Goal: Information Seeking & Learning: Learn about a topic

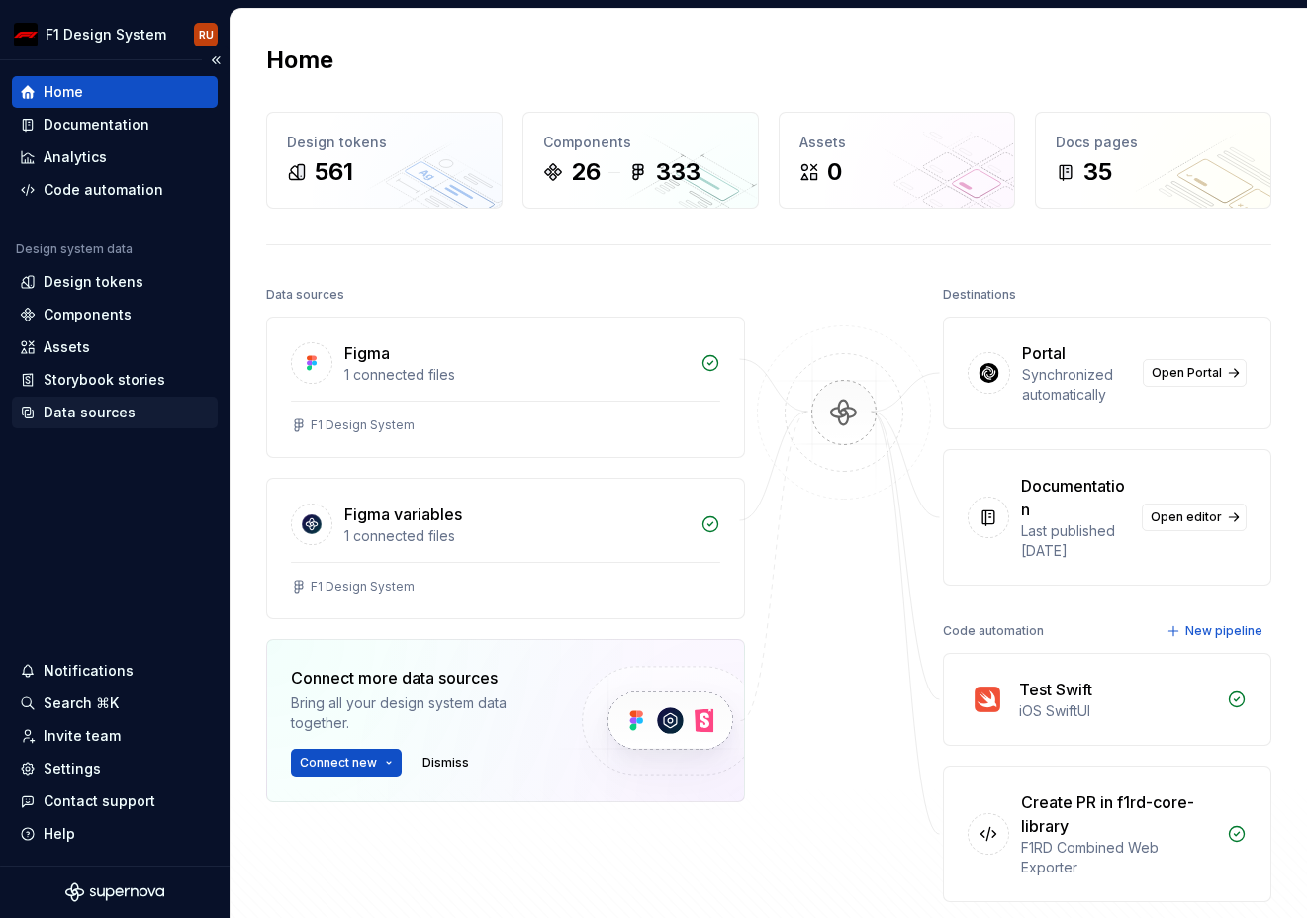
click at [73, 415] on div "Data sources" at bounding box center [90, 413] width 92 height 20
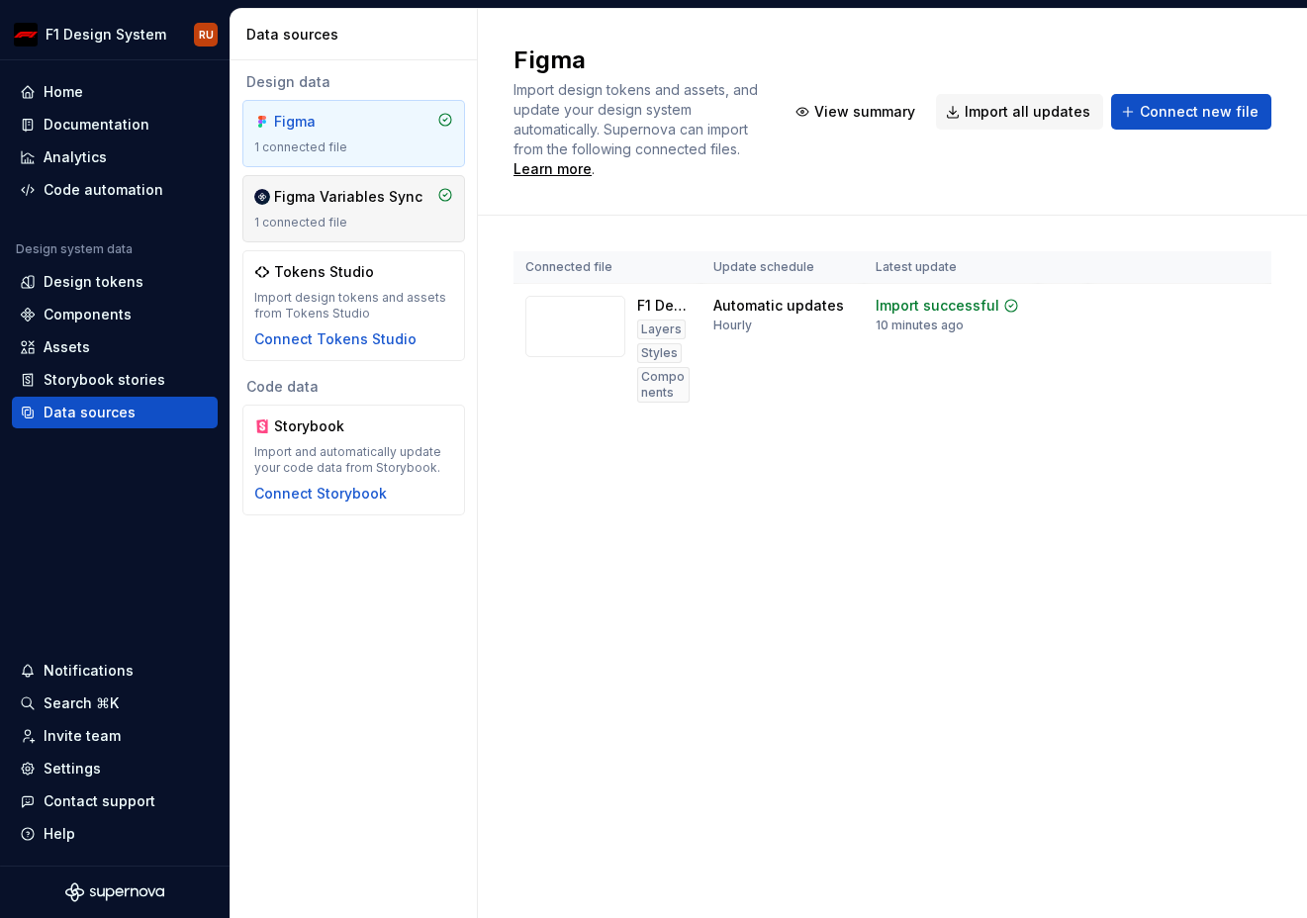
click at [304, 202] on div "Figma Variables Sync" at bounding box center [348, 197] width 148 height 20
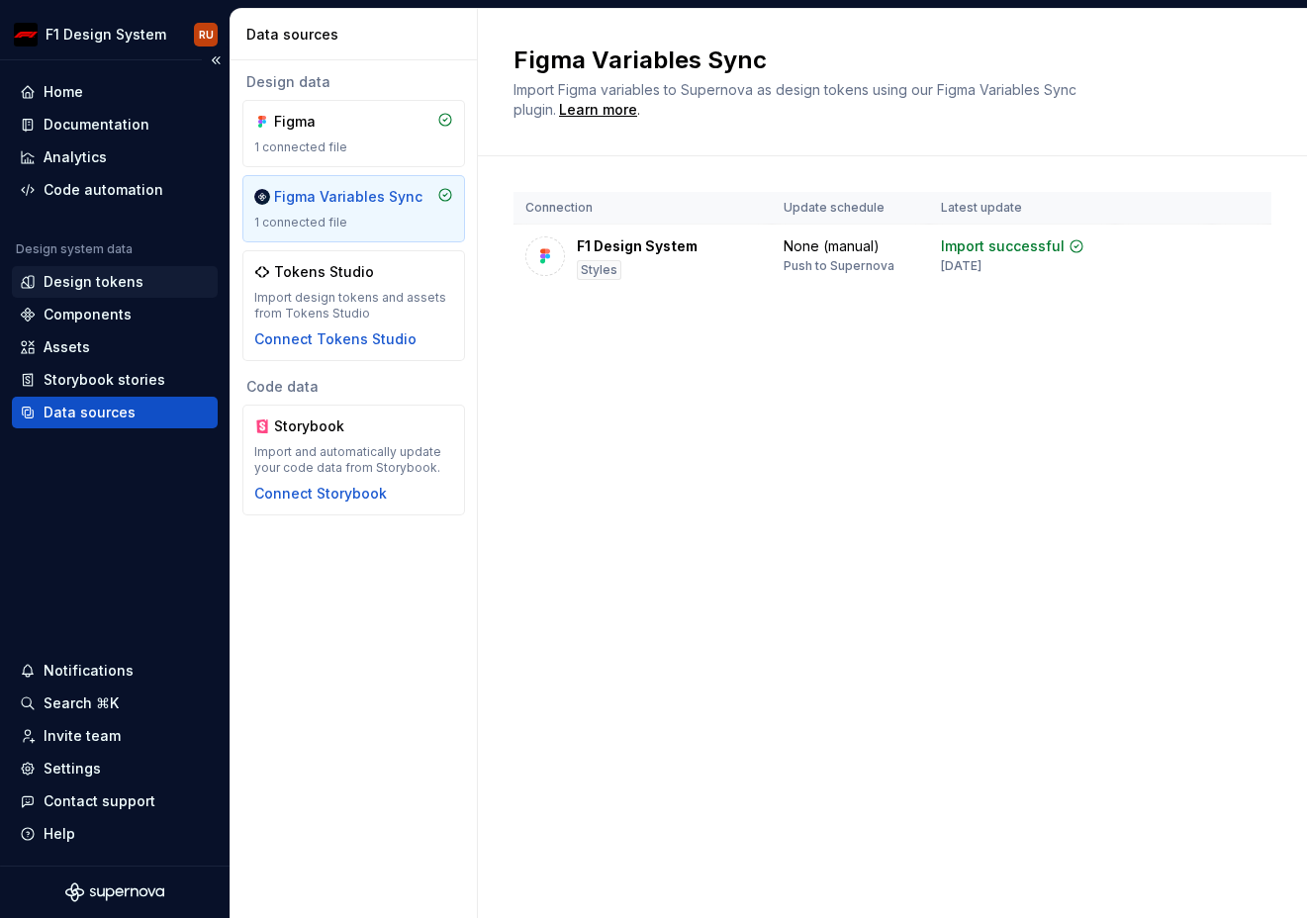
click at [92, 285] on div "Design tokens" at bounding box center [94, 282] width 100 height 20
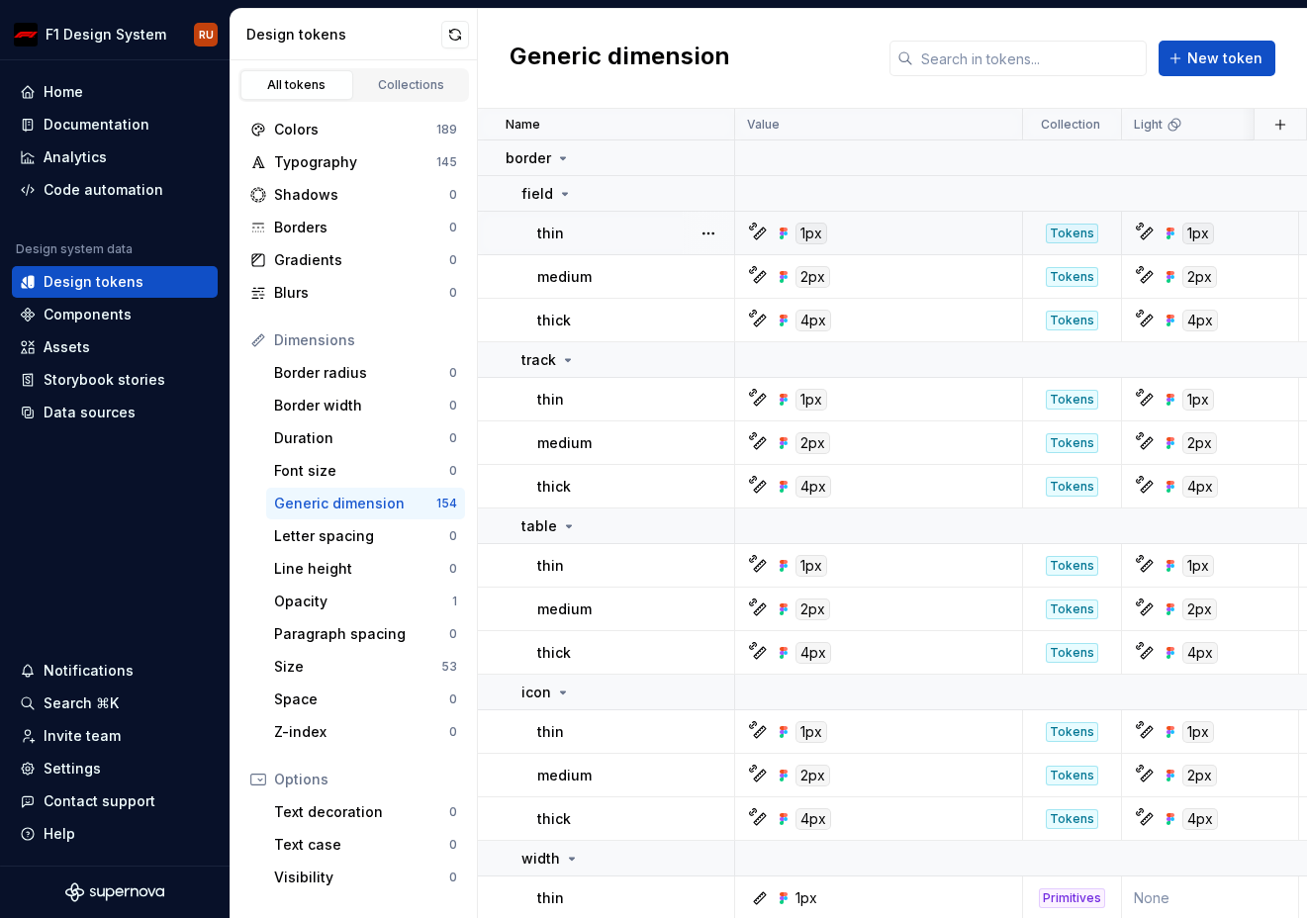
click at [883, 233] on div "1px" at bounding box center [884, 234] width 273 height 22
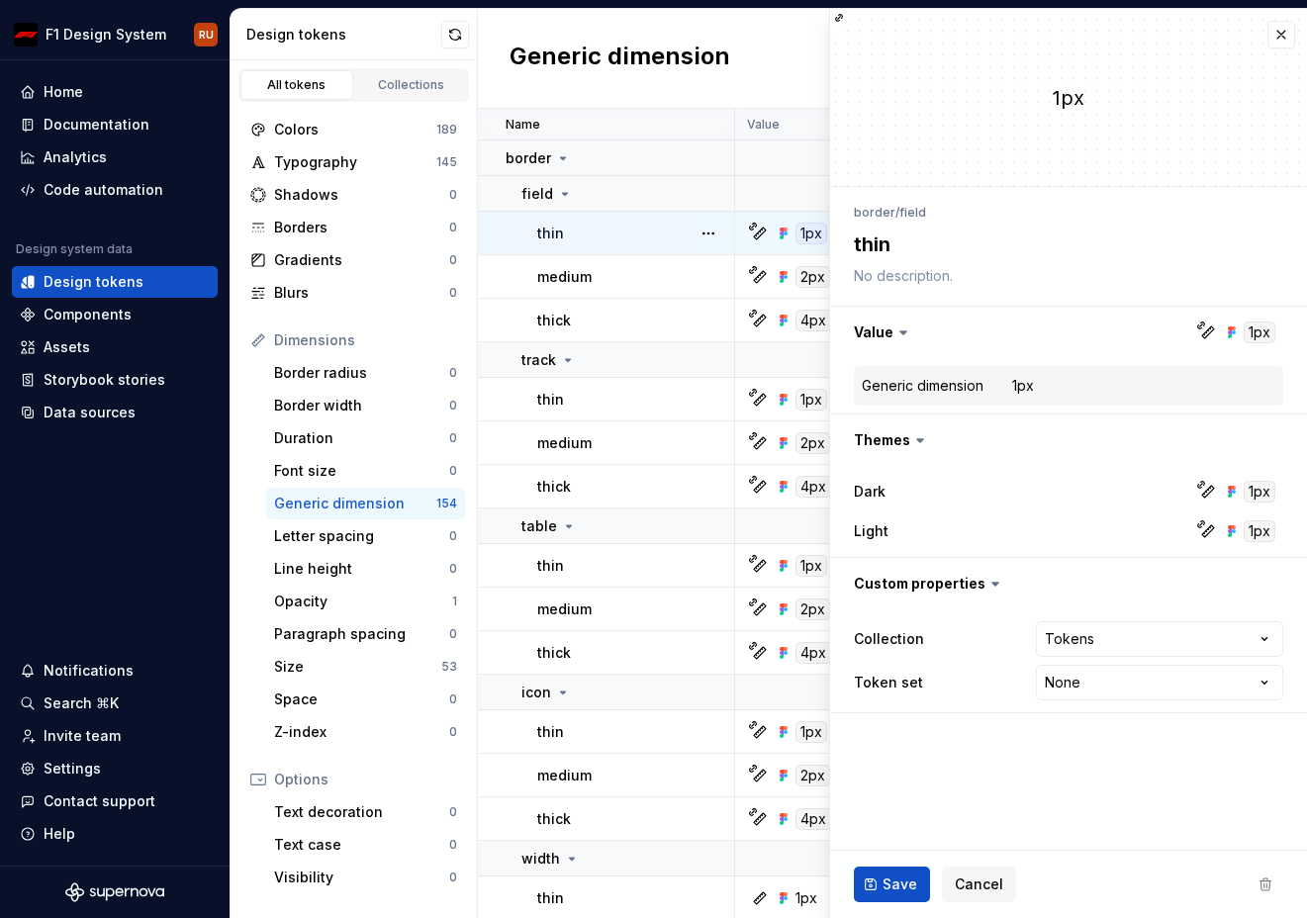
type textarea "*"
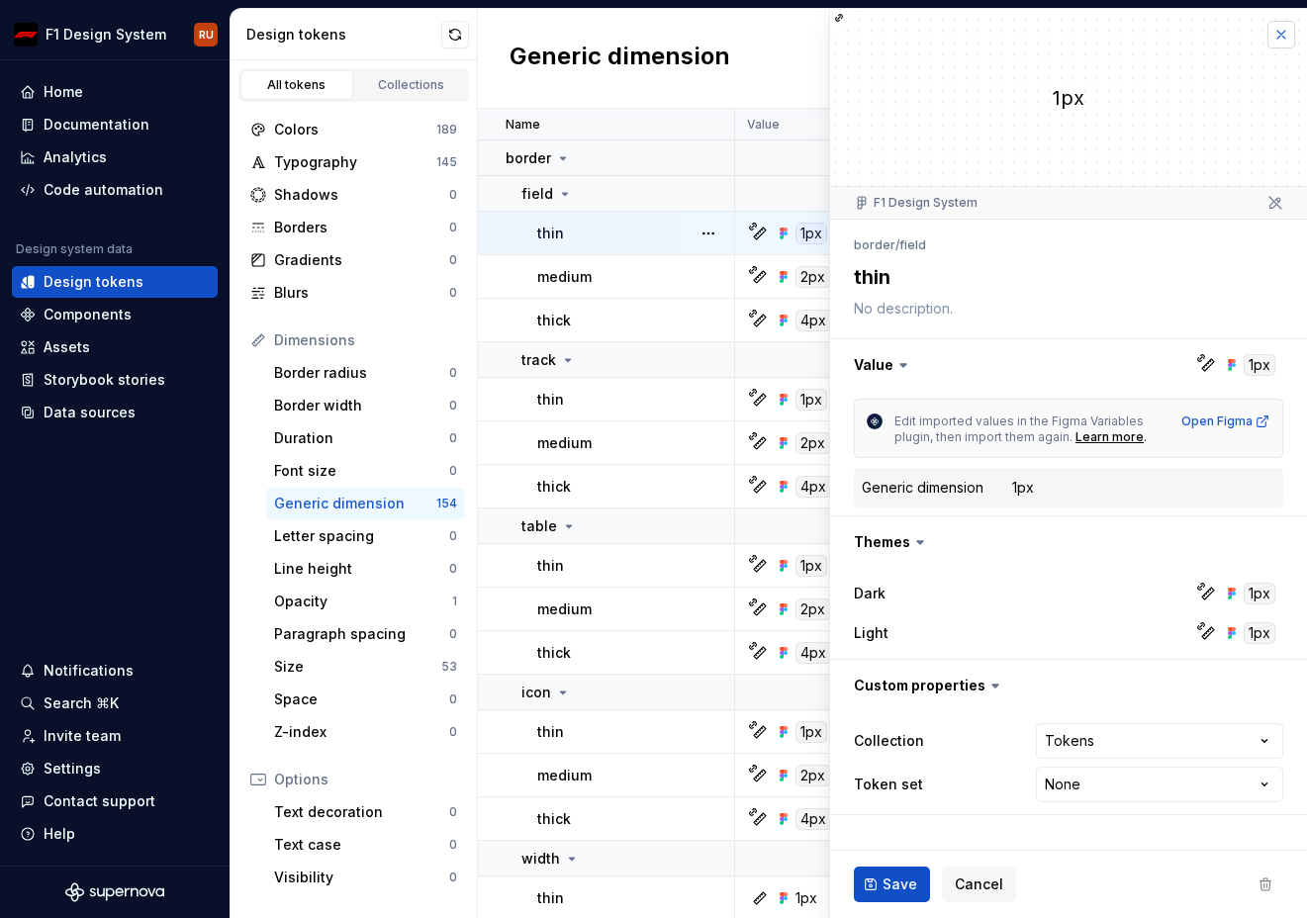
click at [1280, 35] on button "button" at bounding box center [1281, 35] width 28 height 28
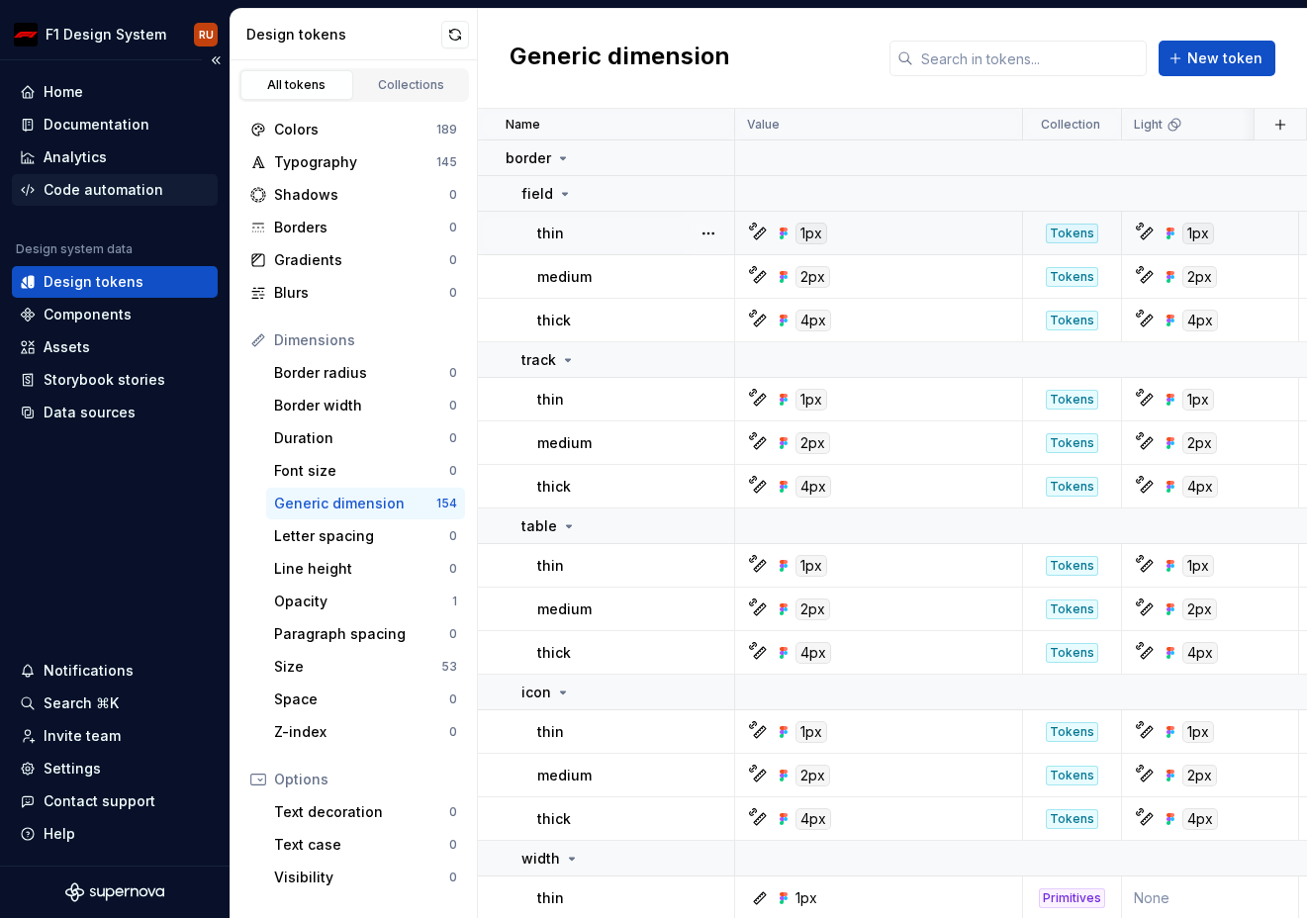
click at [78, 175] on div "Code automation" at bounding box center [115, 190] width 206 height 32
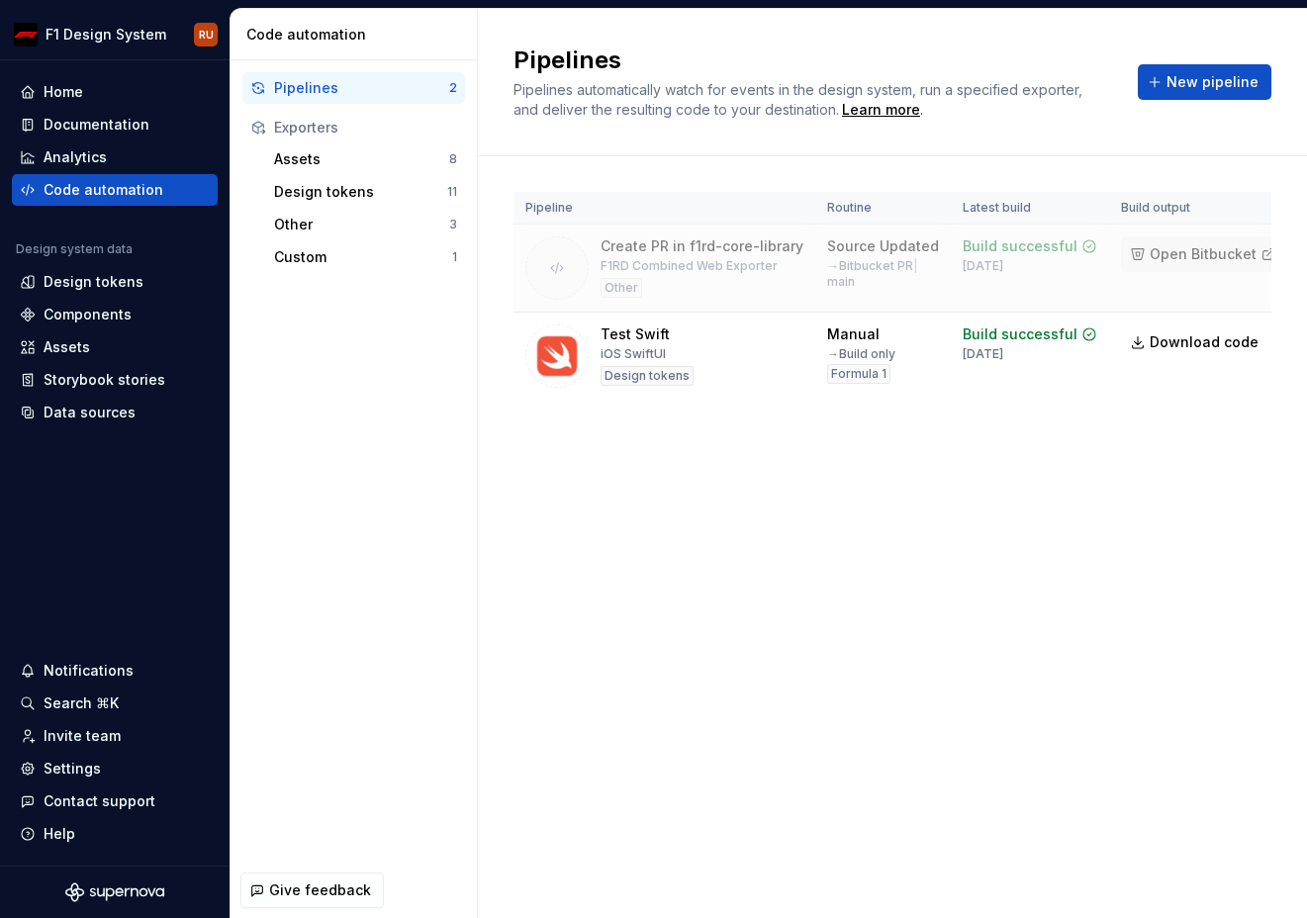
click at [1176, 254] on span "Open Bitbucket" at bounding box center [1202, 254] width 107 height 20
click at [80, 410] on div "Data sources" at bounding box center [90, 413] width 92 height 20
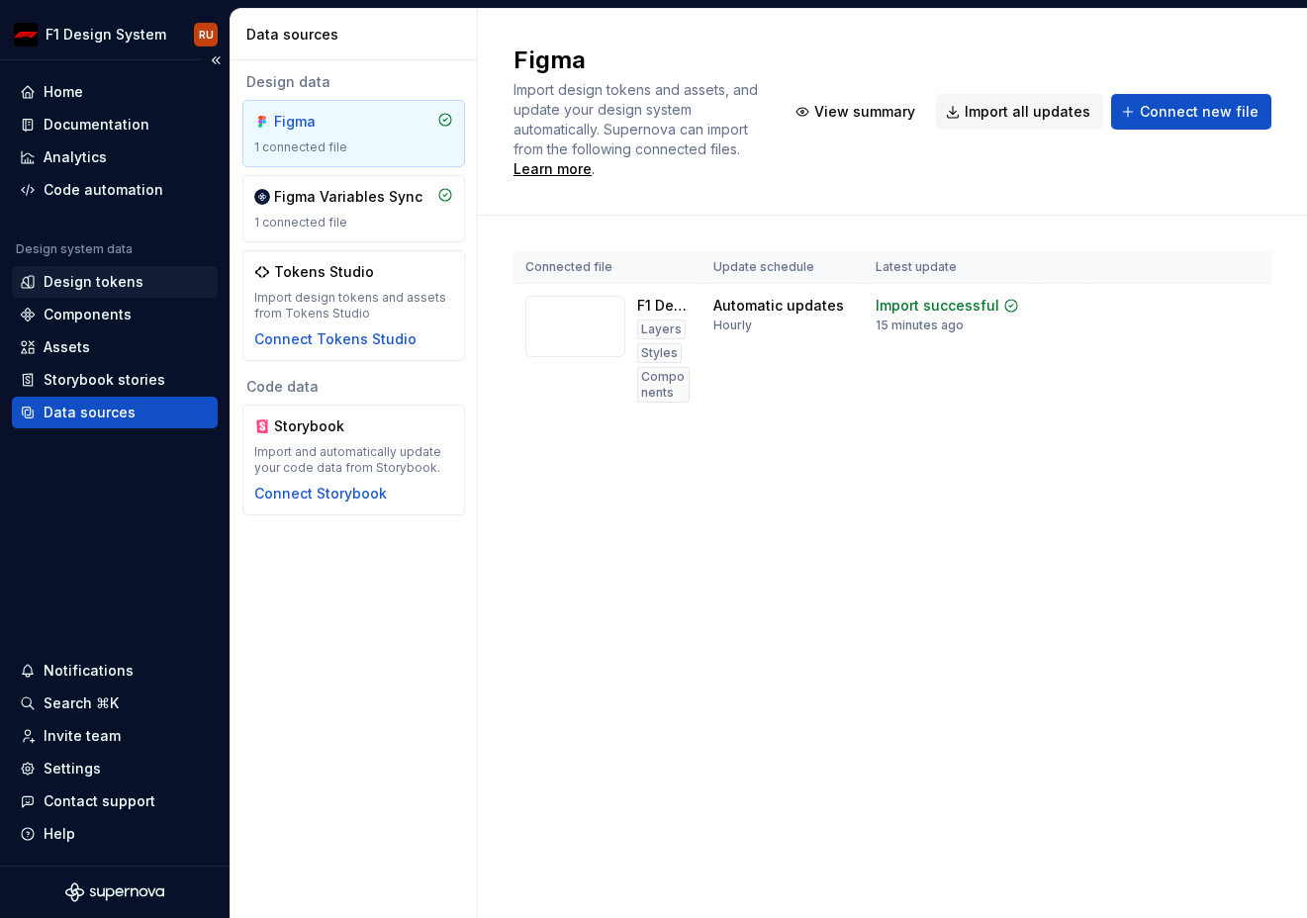
click at [71, 283] on div "Design tokens" at bounding box center [94, 282] width 100 height 20
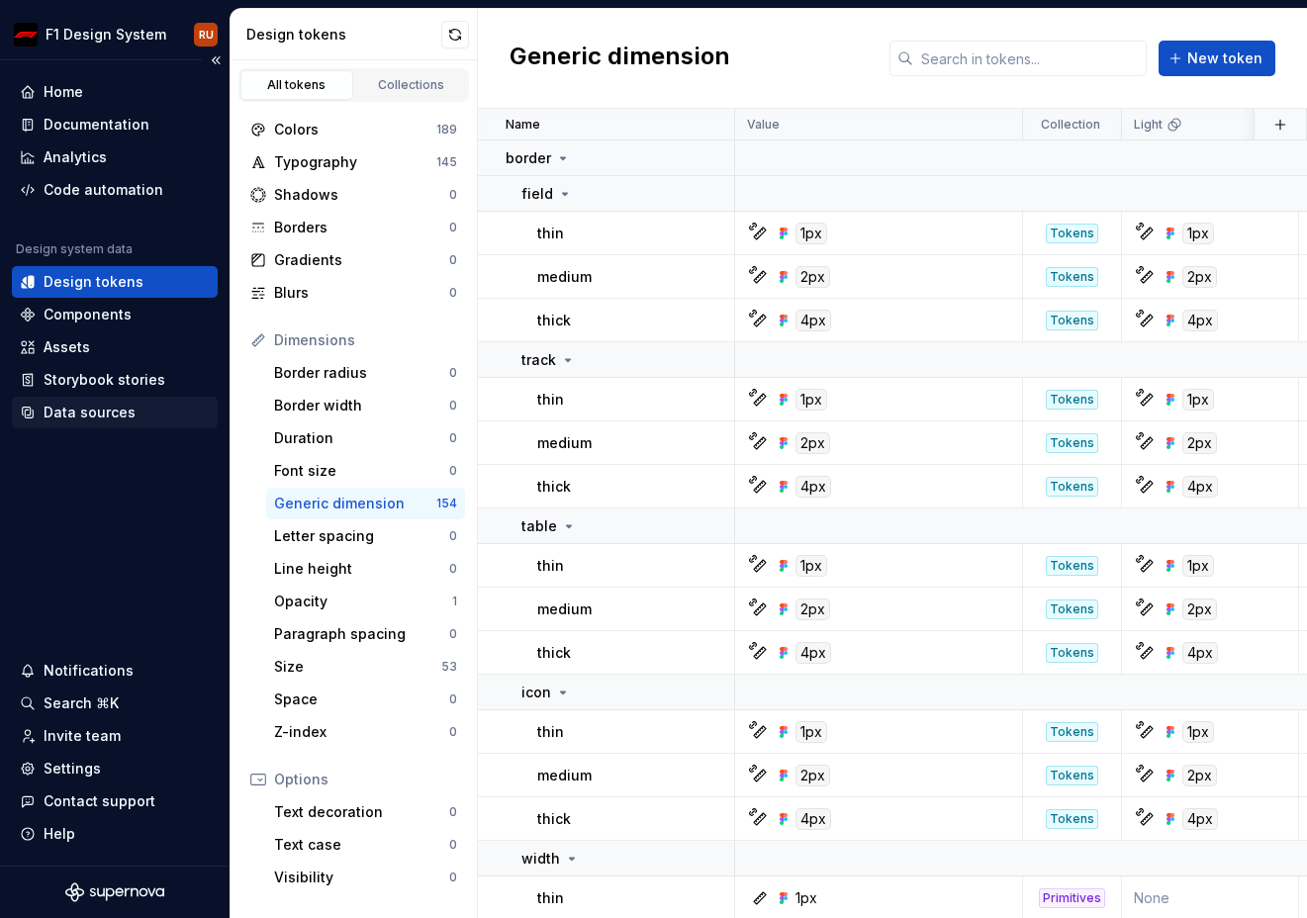
click at [92, 408] on div "Data sources" at bounding box center [90, 413] width 92 height 20
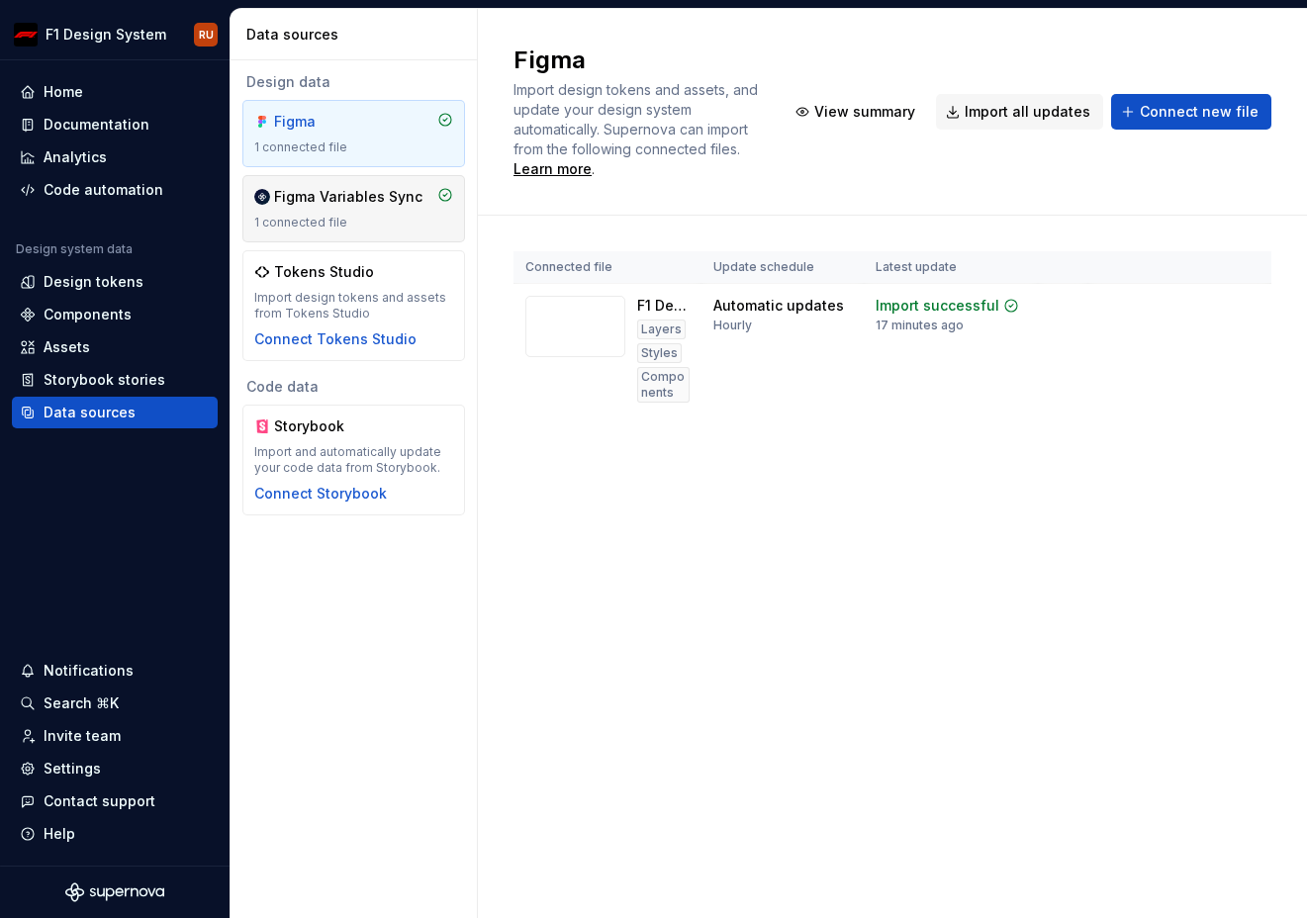
click at [309, 204] on div "Figma Variables Sync" at bounding box center [348, 197] width 148 height 20
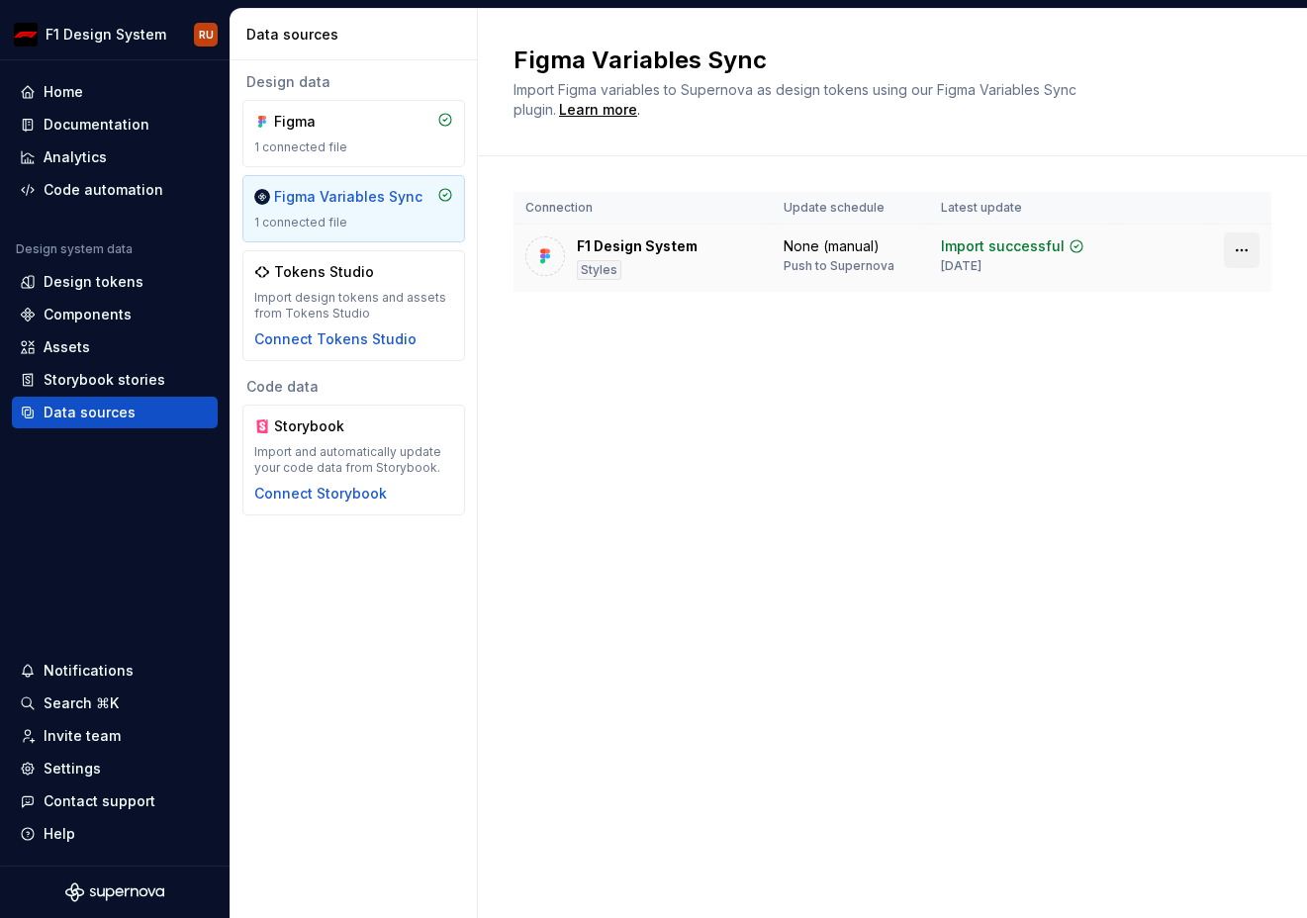
click at [1240, 242] on html "F1 Design System RU Home Documentation Analytics Code automation Design system …" at bounding box center [653, 459] width 1307 height 918
click at [1019, 431] on html "F1 Design System RU Home Documentation Analytics Code automation Design system …" at bounding box center [653, 459] width 1307 height 918
